Goal: Find specific page/section: Find specific page/section

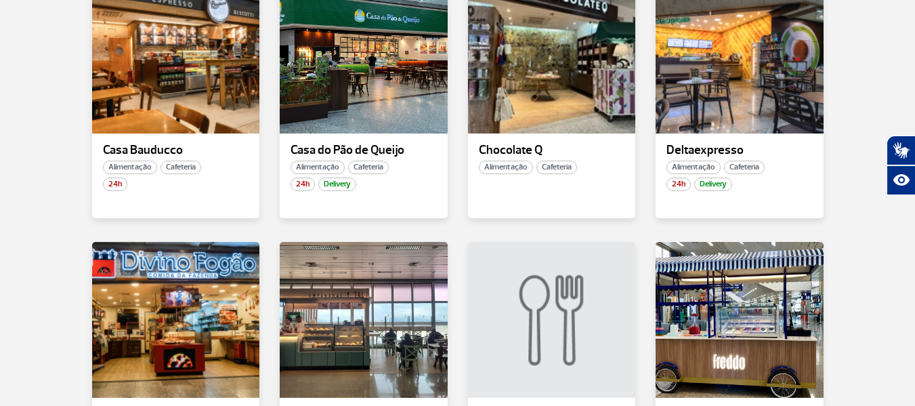
scroll to position [883, 0]
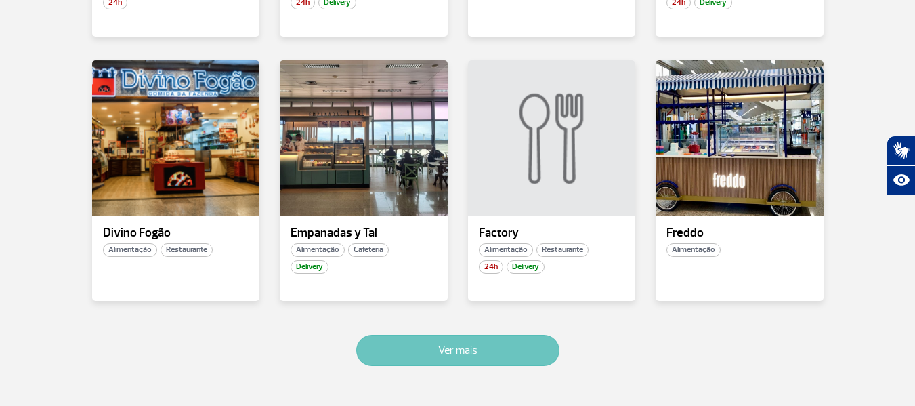
click at [390, 362] on button "Ver mais" at bounding box center [457, 349] width 203 height 31
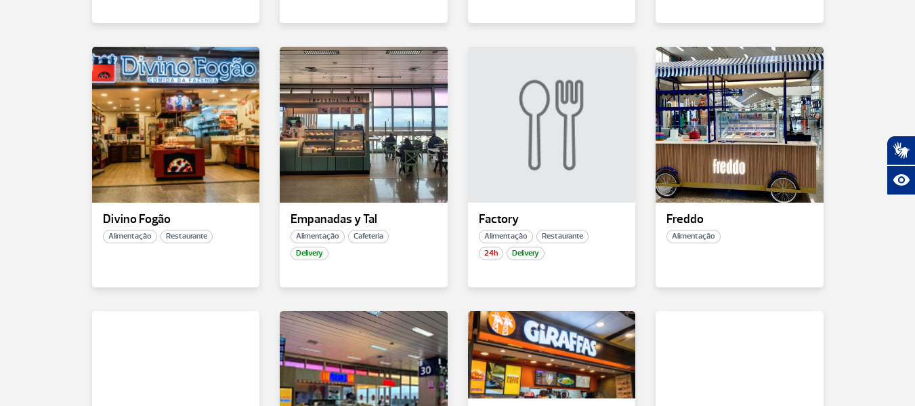
scroll to position [1692, 0]
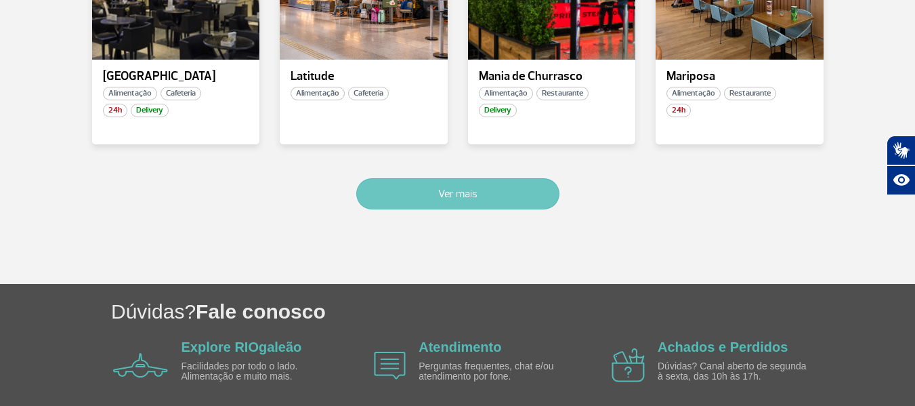
click at [390, 183] on button "Ver mais" at bounding box center [457, 193] width 203 height 31
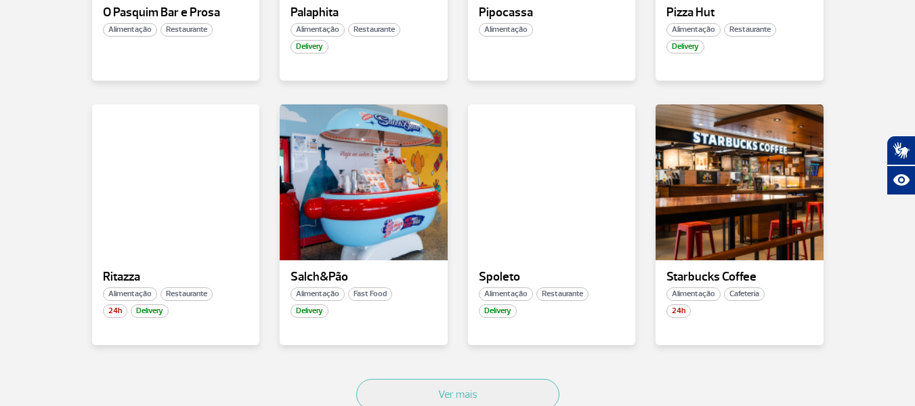
scroll to position [2437, 0]
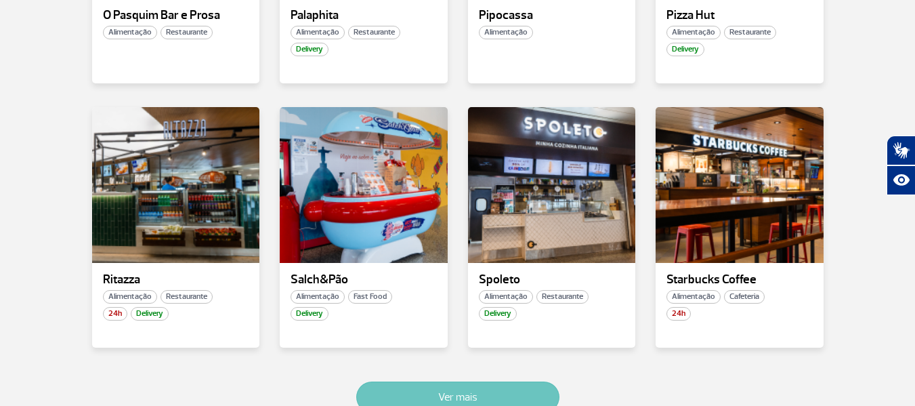
click at [490, 399] on button "Ver mais" at bounding box center [457, 396] width 203 height 31
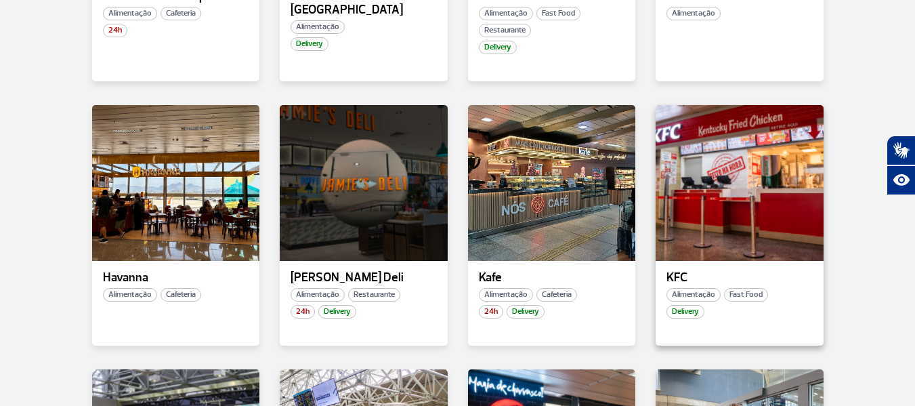
scroll to position [1391, 0]
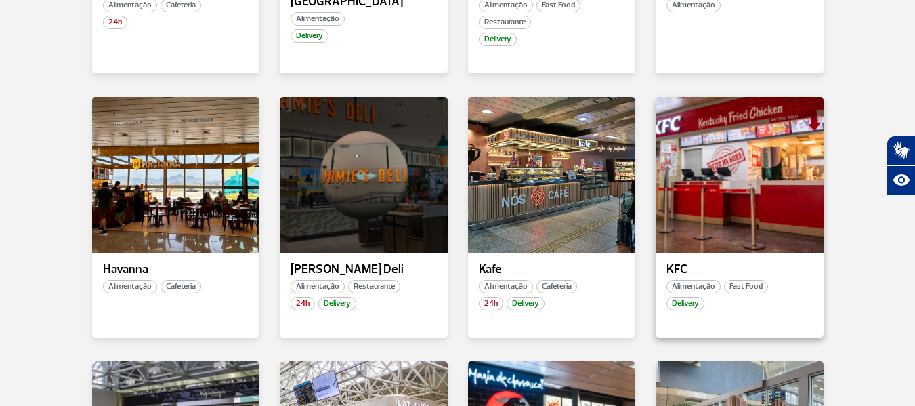
click at [683, 263] on p "KFC" at bounding box center [739, 270] width 146 height 14
